Goal: Information Seeking & Learning: Learn about a topic

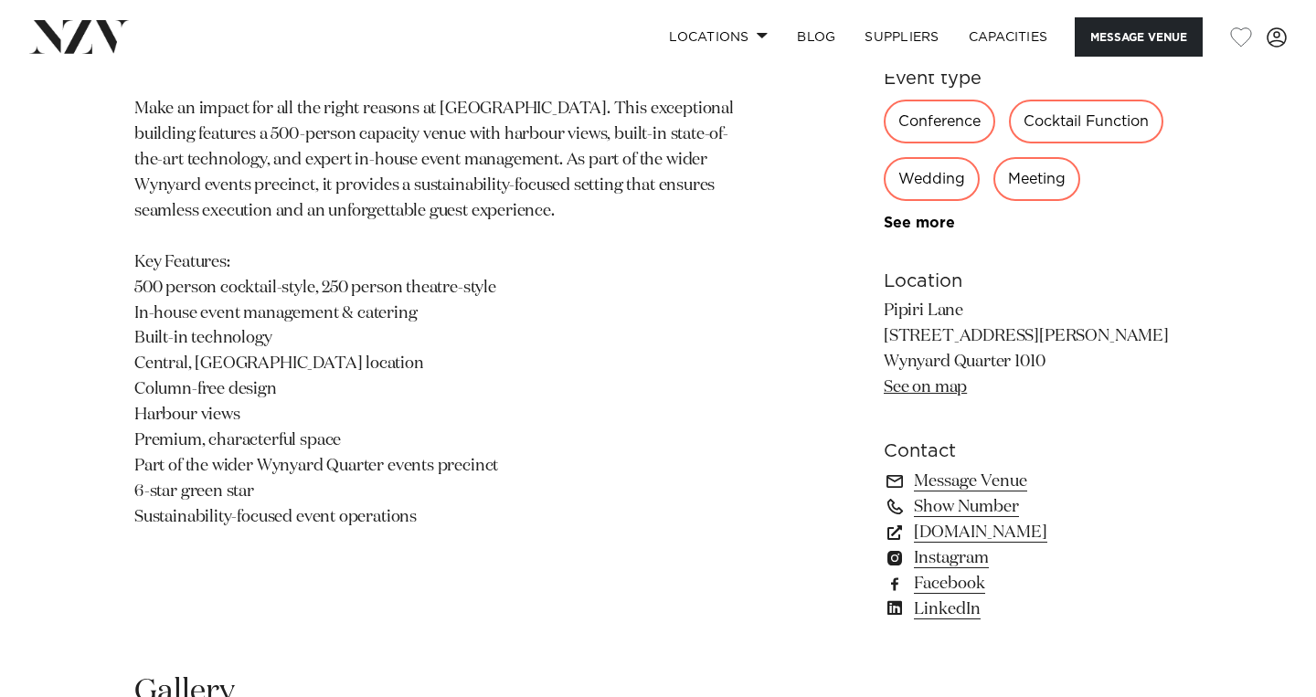
scroll to position [1029, 0]
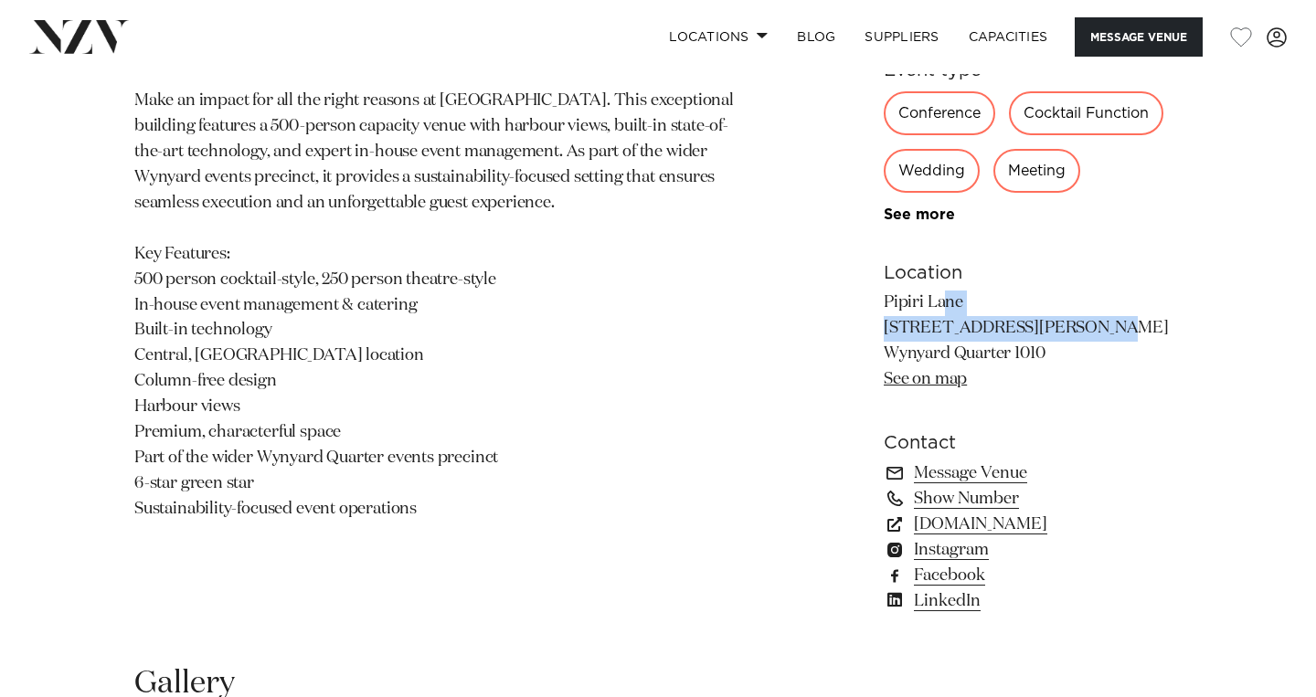
drag, startPoint x: 885, startPoint y: 305, endPoint x: 1008, endPoint y: 331, distance: 125.1
click at [1008, 331] on p "Pipiri Lane [STREET_ADDRESS][PERSON_NAME] [GEOGRAPHIC_DATA] See on map" at bounding box center [1032, 342] width 298 height 102
click at [943, 385] on link "See on map" at bounding box center [924, 379] width 83 height 16
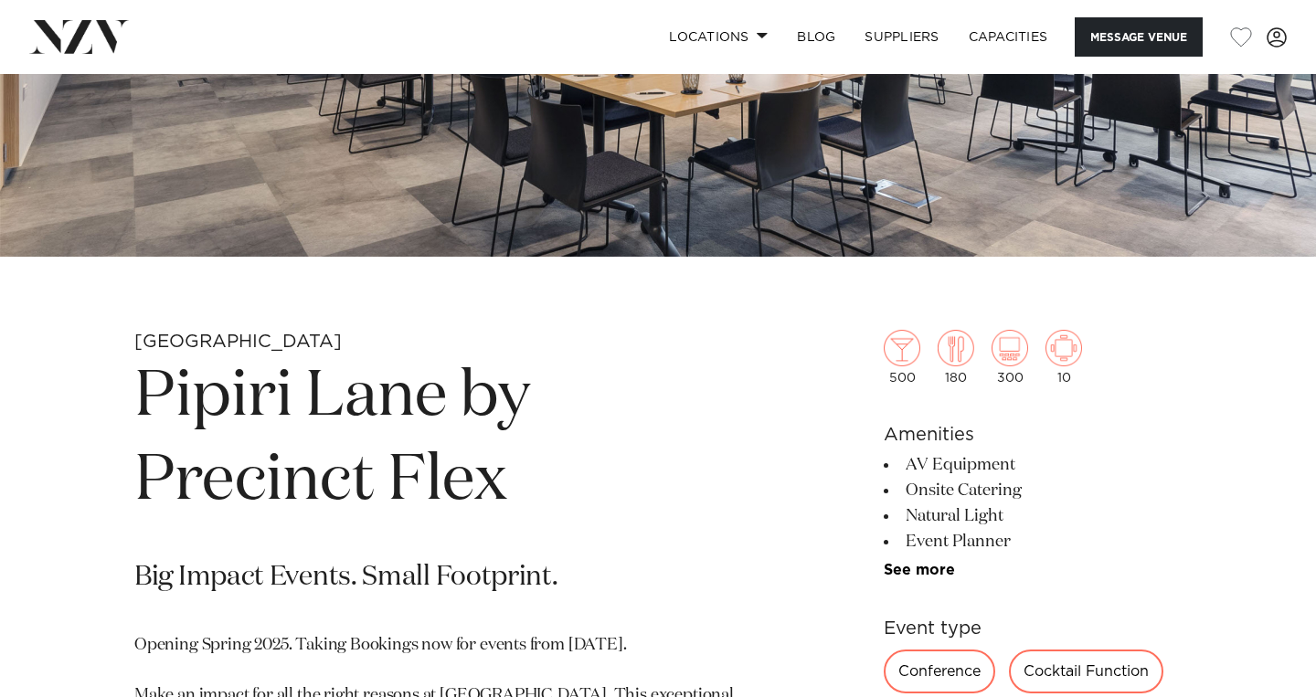
scroll to position [435, 0]
click at [903, 347] on img at bounding box center [901, 347] width 37 height 37
click at [1014, 352] on img at bounding box center [1009, 347] width 37 height 37
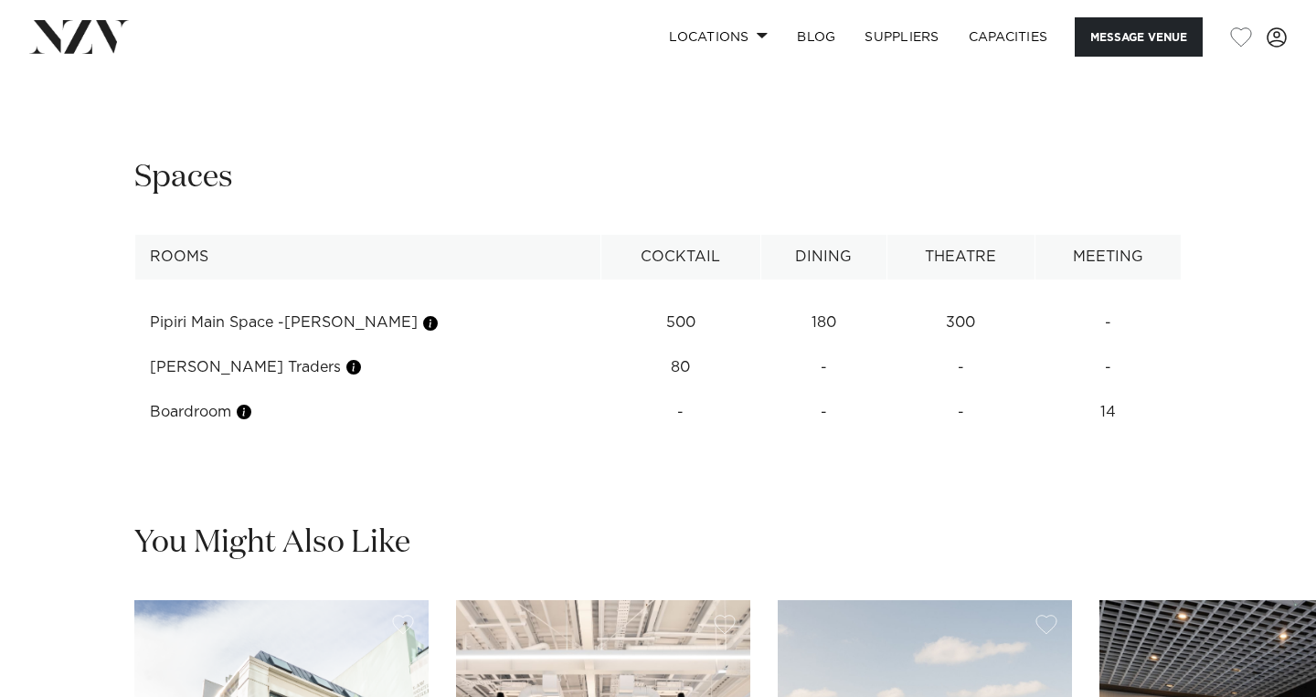
scroll to position [2192, 0]
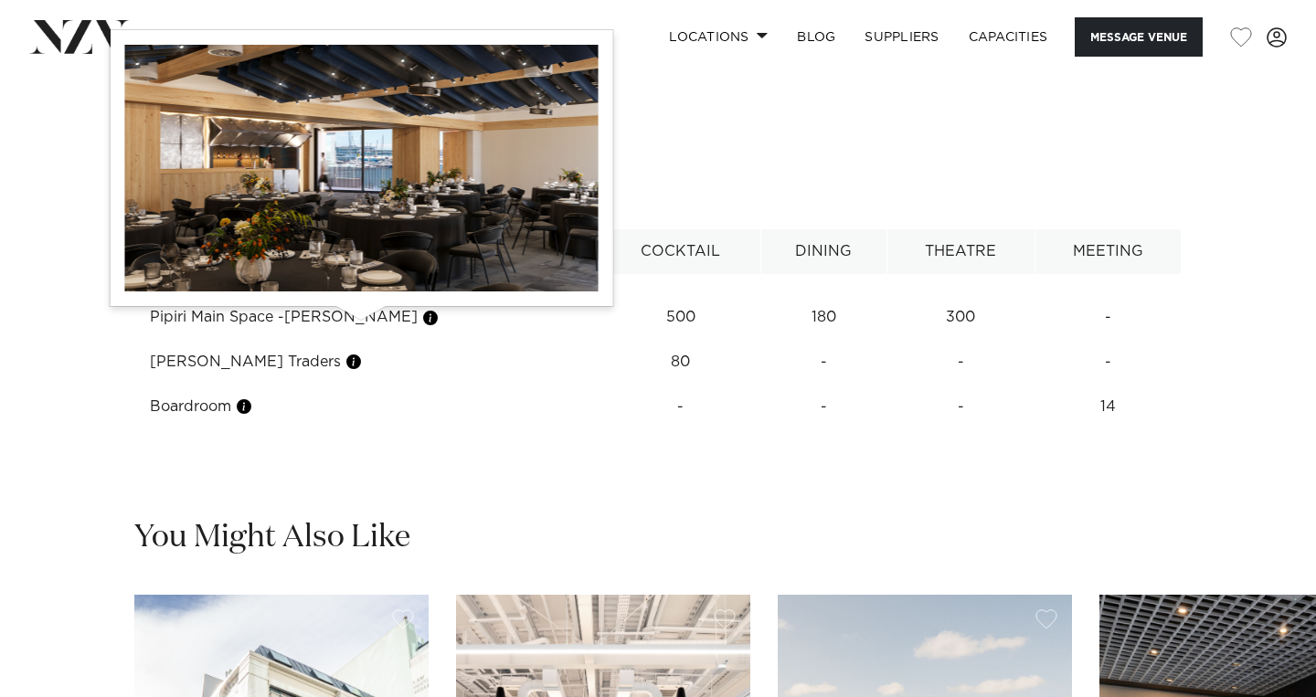
click at [421, 323] on button "button" at bounding box center [430, 318] width 18 height 18
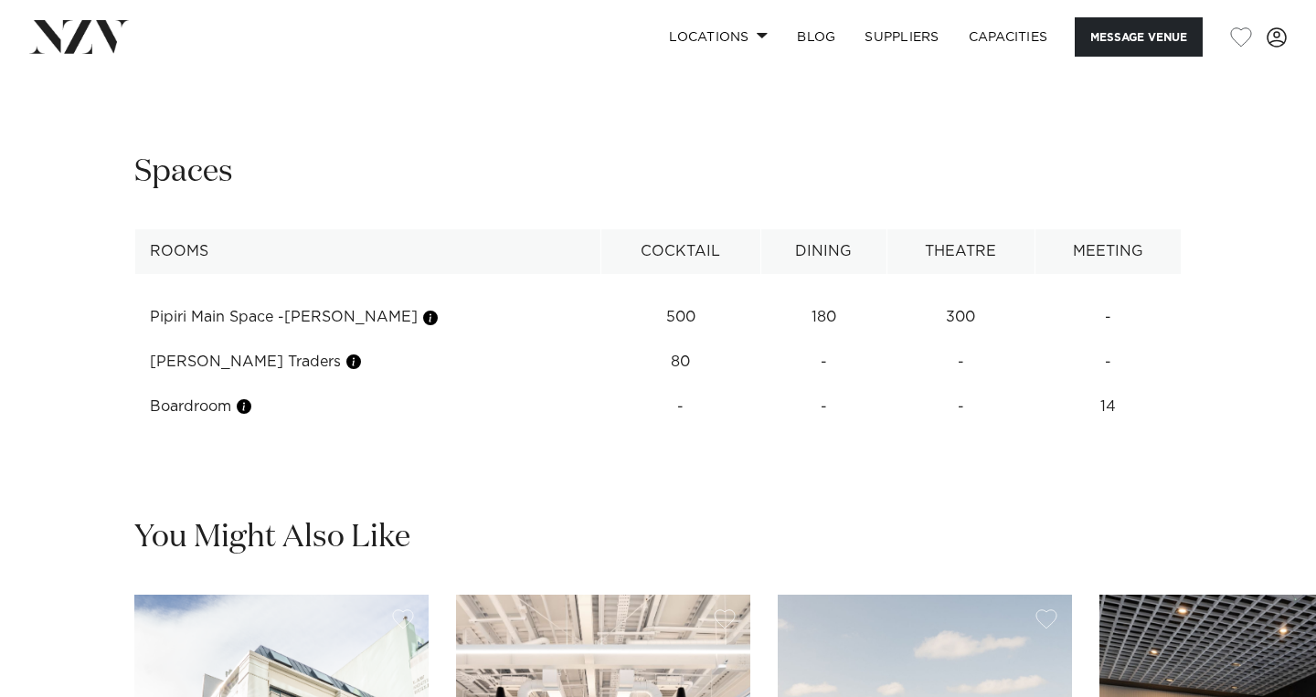
drag, startPoint x: 152, startPoint y: 324, endPoint x: 346, endPoint y: 323, distance: 194.6
click at [346, 323] on td "Pipiri Main Space -[PERSON_NAME]" at bounding box center [368, 317] width 466 height 45
copy tr
click at [154, 322] on td "Pipiri Main Space -[PERSON_NAME]" at bounding box center [368, 317] width 466 height 45
click at [159, 322] on td "Pipiri Main Space -[PERSON_NAME]" at bounding box center [368, 317] width 466 height 45
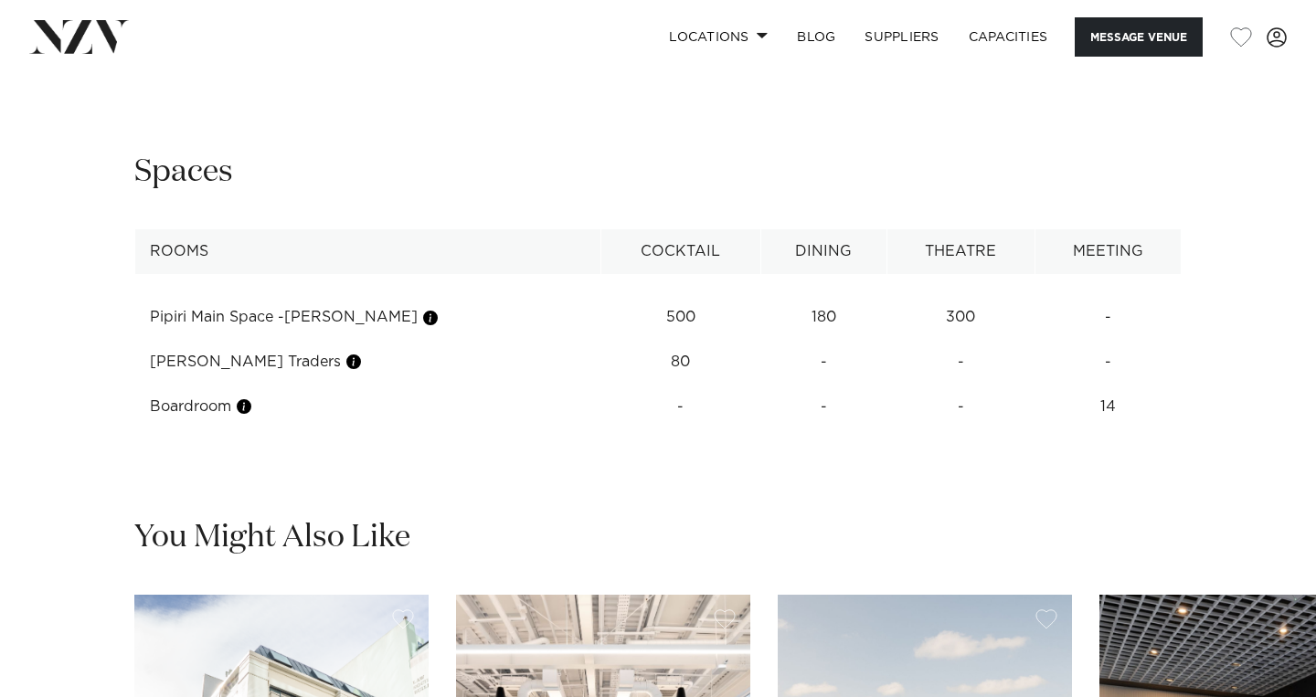
drag, startPoint x: 153, startPoint y: 319, endPoint x: 348, endPoint y: 324, distance: 194.7
click at [348, 324] on td "Pipiri Main Space -[PERSON_NAME]" at bounding box center [368, 317] width 466 height 45
copy td "Pipiri Main Space -[PERSON_NAME]"
